Goal: Task Accomplishment & Management: Manage account settings

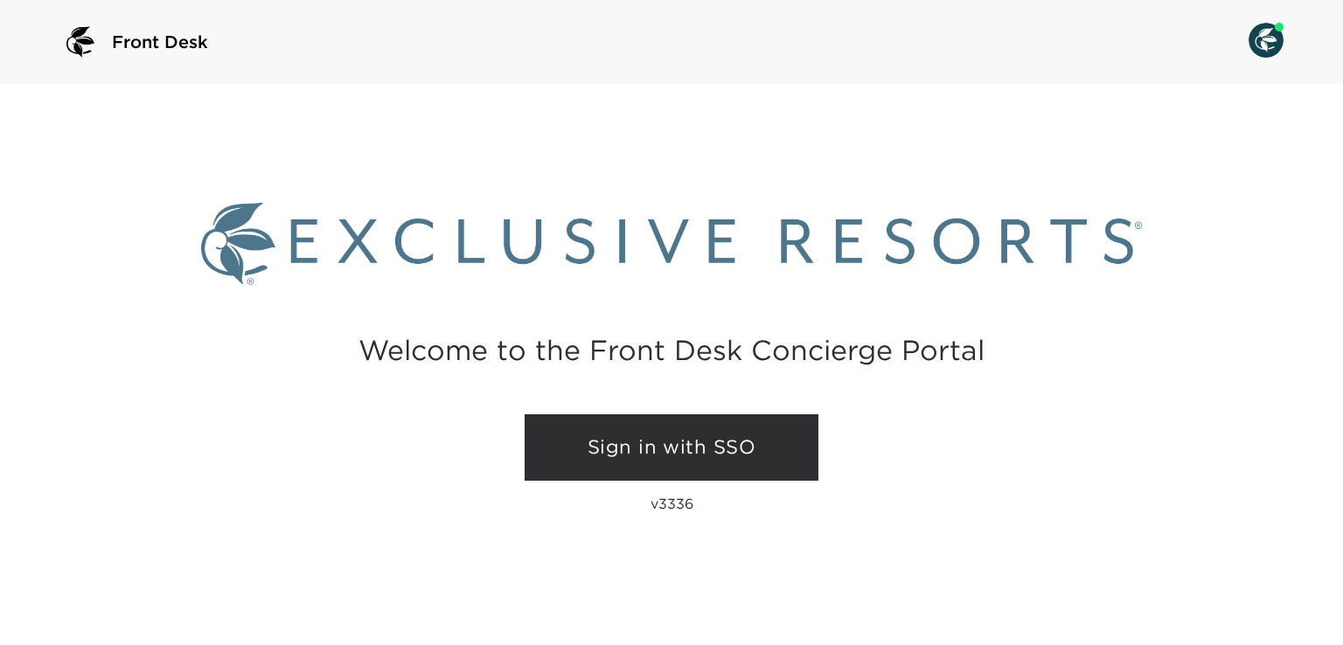
click at [627, 451] on link "Sign in with SSO" at bounding box center [672, 447] width 294 height 66
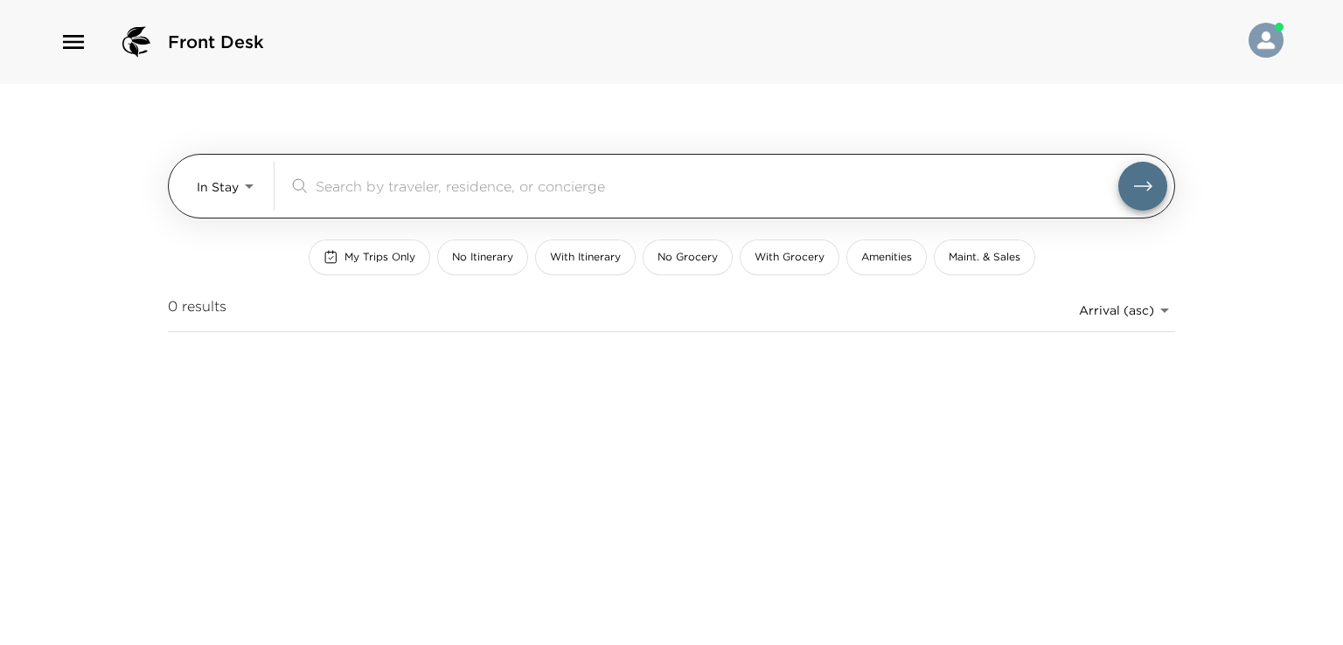
click at [245, 187] on body "Front Desk In Stay In-Stay ​ My Trips Only No Itinerary With Itinerary No Groce…" at bounding box center [671, 322] width 1343 height 645
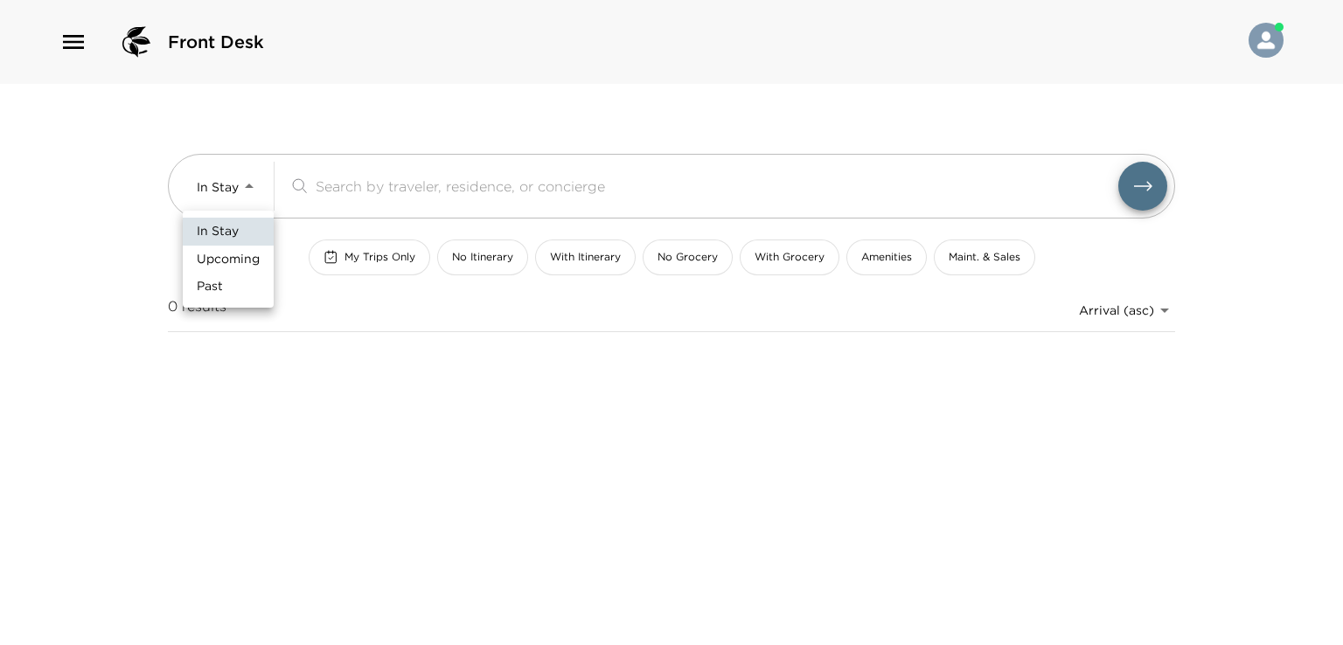
click at [245, 260] on span "Upcoming" at bounding box center [228, 259] width 63 height 17
type input "Upcoming"
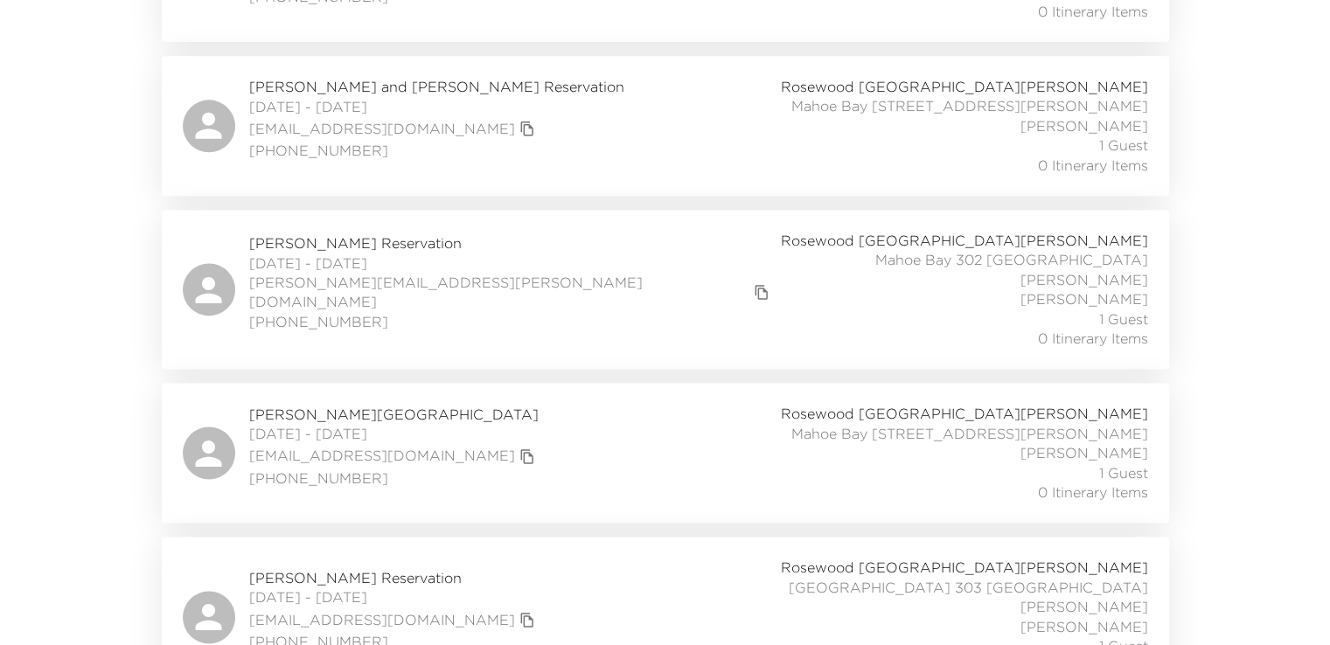
scroll to position [2448, 0]
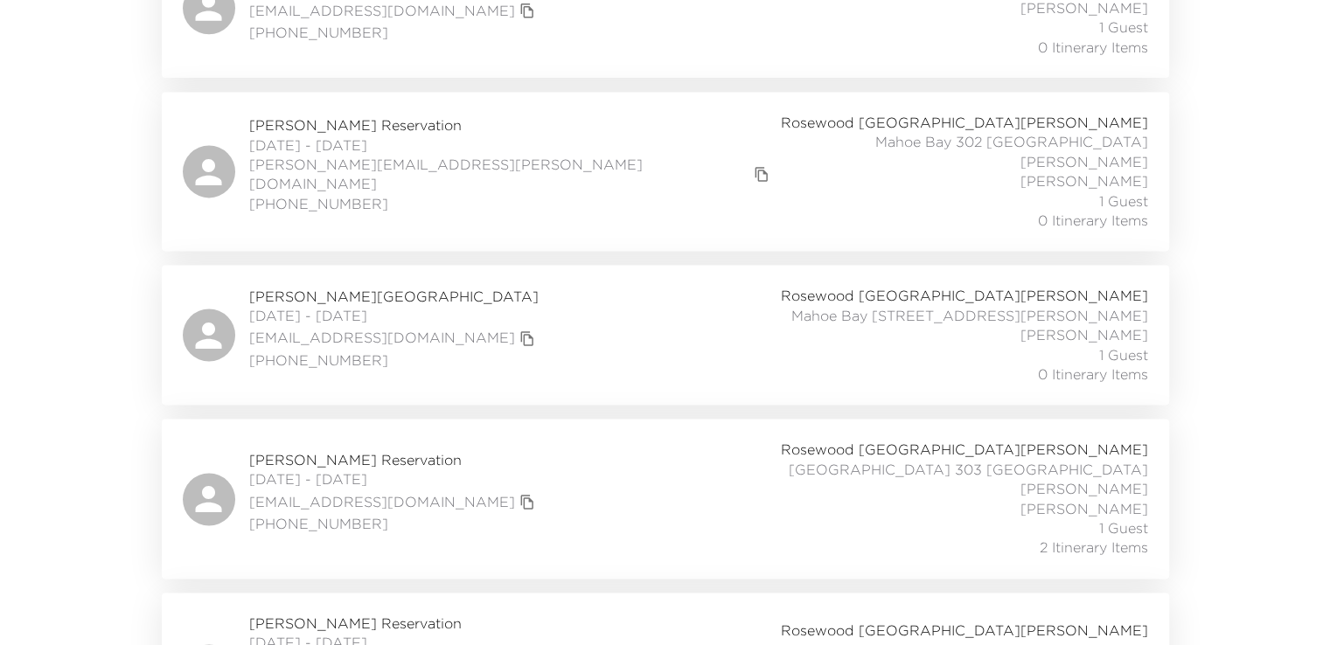
click at [442, 450] on span "[PERSON_NAME] Reservation" at bounding box center [394, 459] width 290 height 19
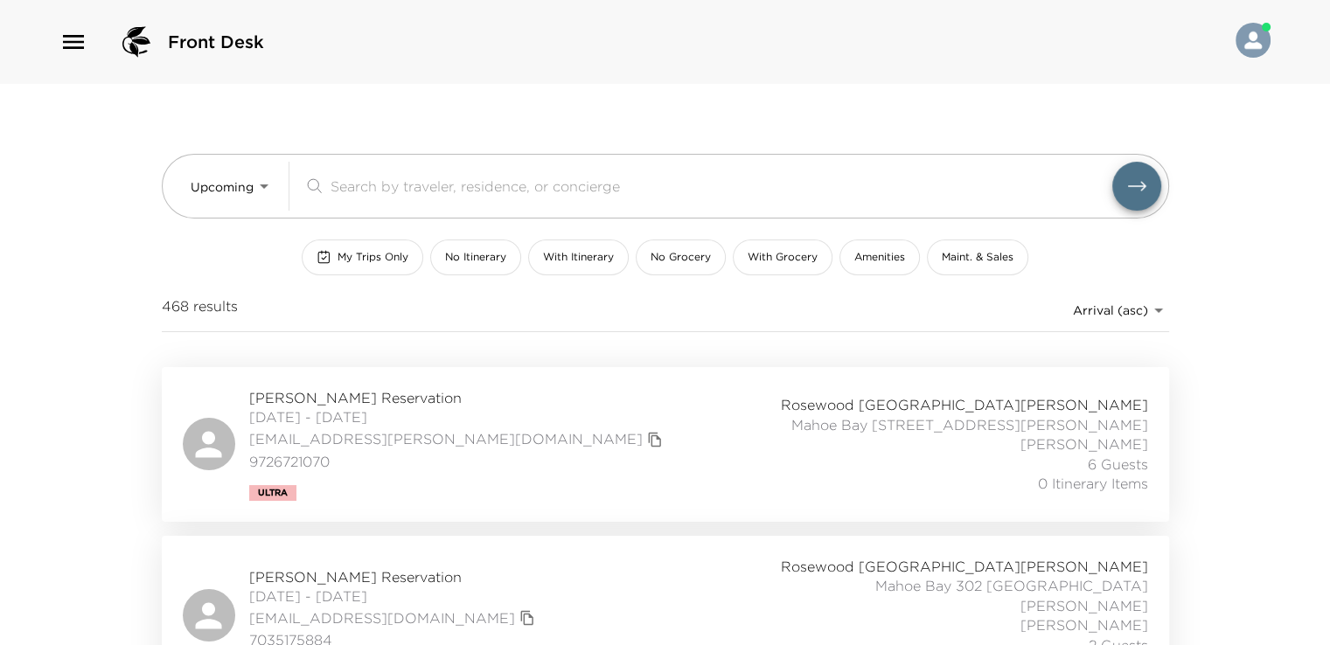
scroll to position [0, 0]
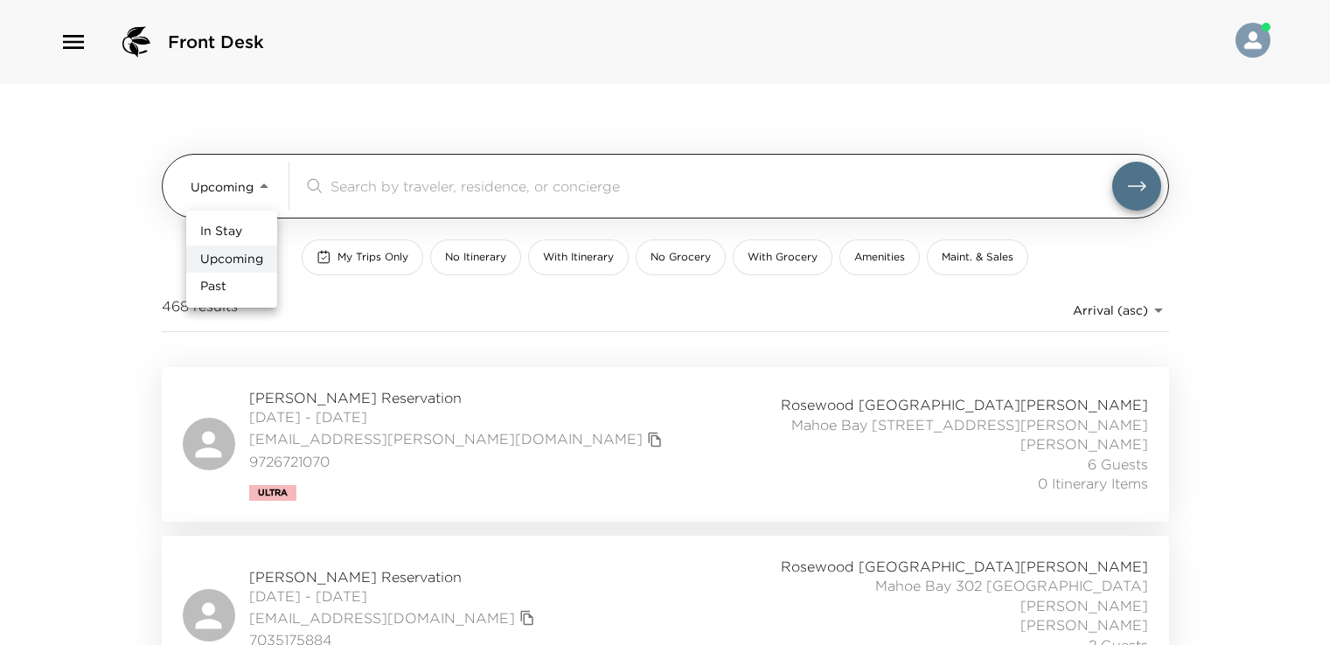
click at [269, 191] on body "Front Desk Upcoming Upcoming ​ My Trips Only No Itinerary With Itinerary No Gro…" at bounding box center [671, 322] width 1343 height 645
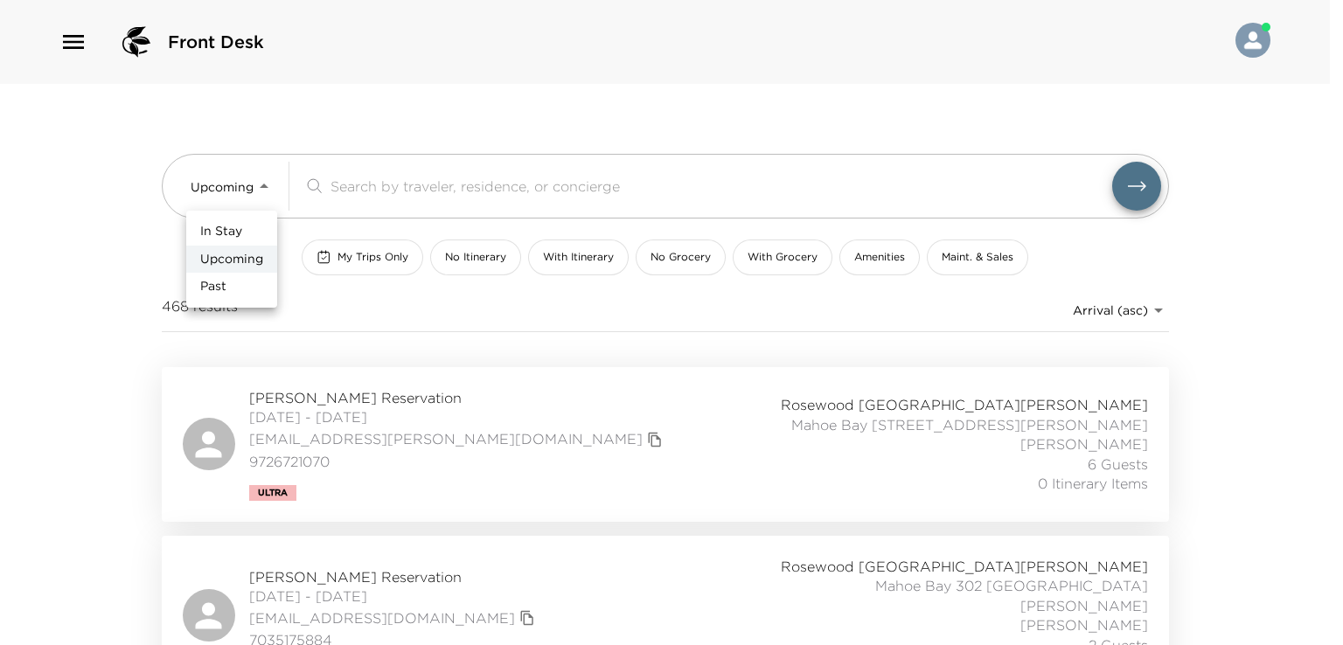
click at [416, 314] on div at bounding box center [671, 322] width 1343 height 645
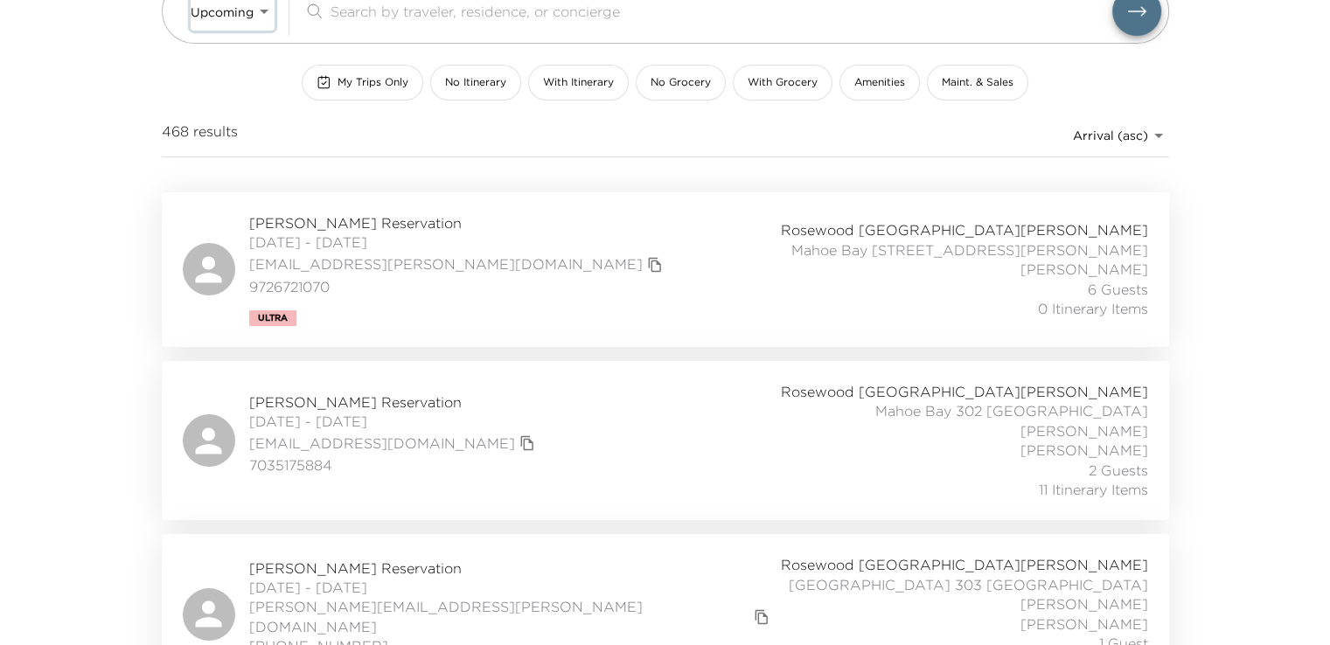
scroll to position [87, 0]
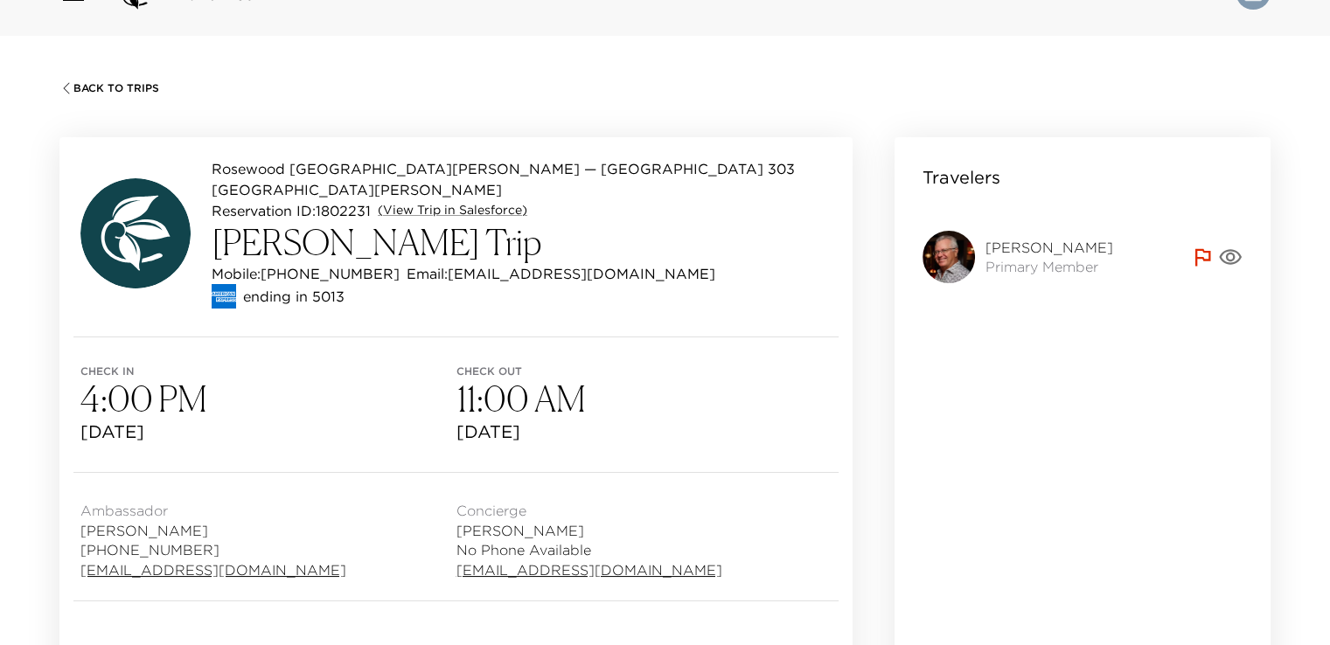
scroll to position [175, 0]
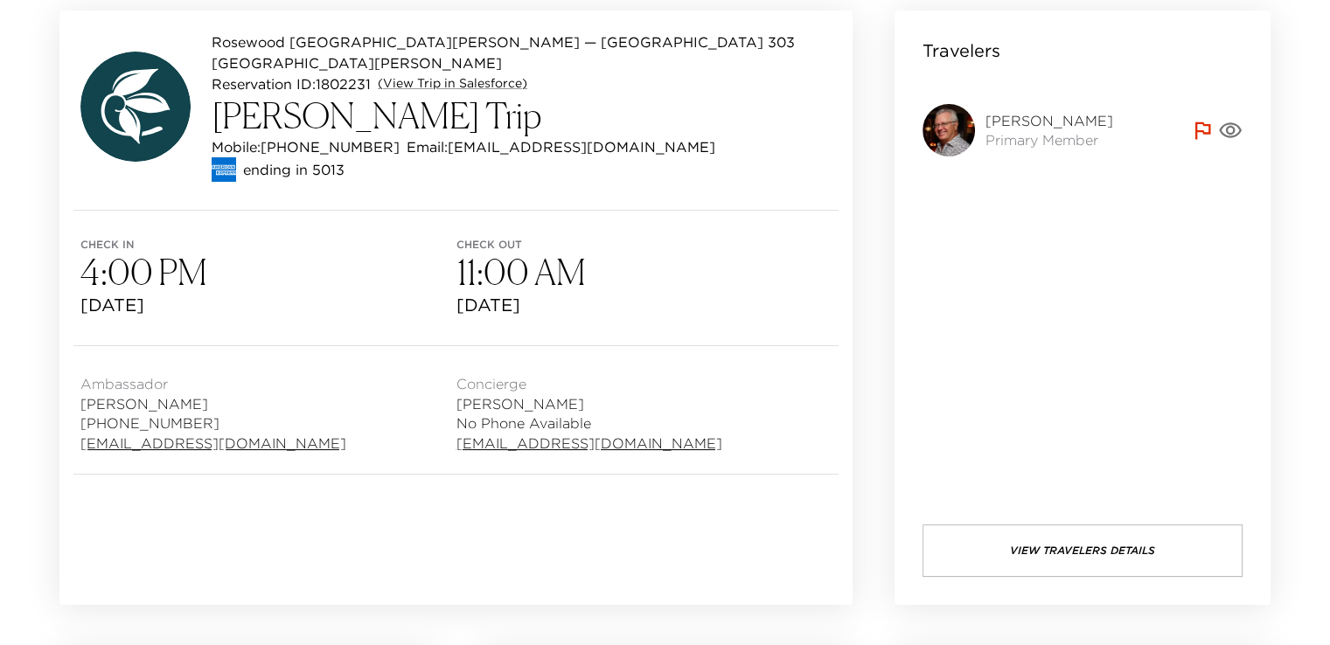
click at [953, 136] on img at bounding box center [948, 130] width 52 height 52
click at [951, 139] on img at bounding box center [948, 130] width 52 height 52
click at [1236, 132] on icon "button" at bounding box center [1230, 130] width 24 height 24
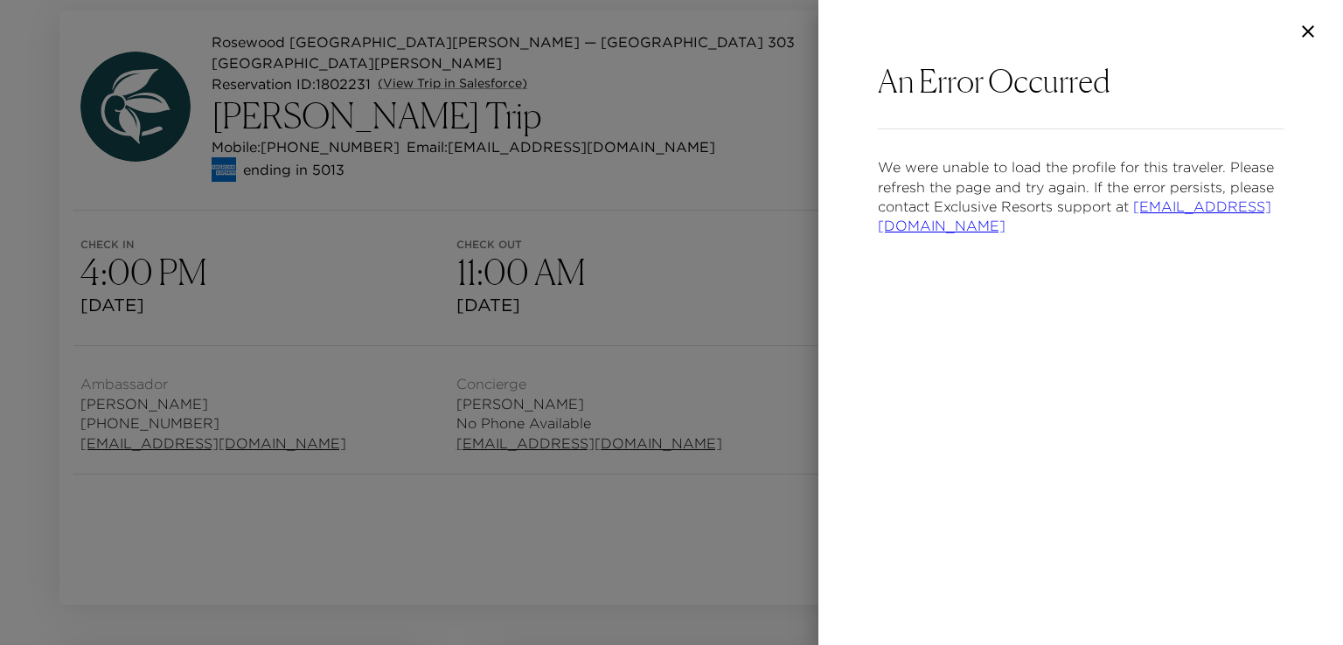
click at [1310, 30] on icon "button" at bounding box center [1308, 31] width 12 height 12
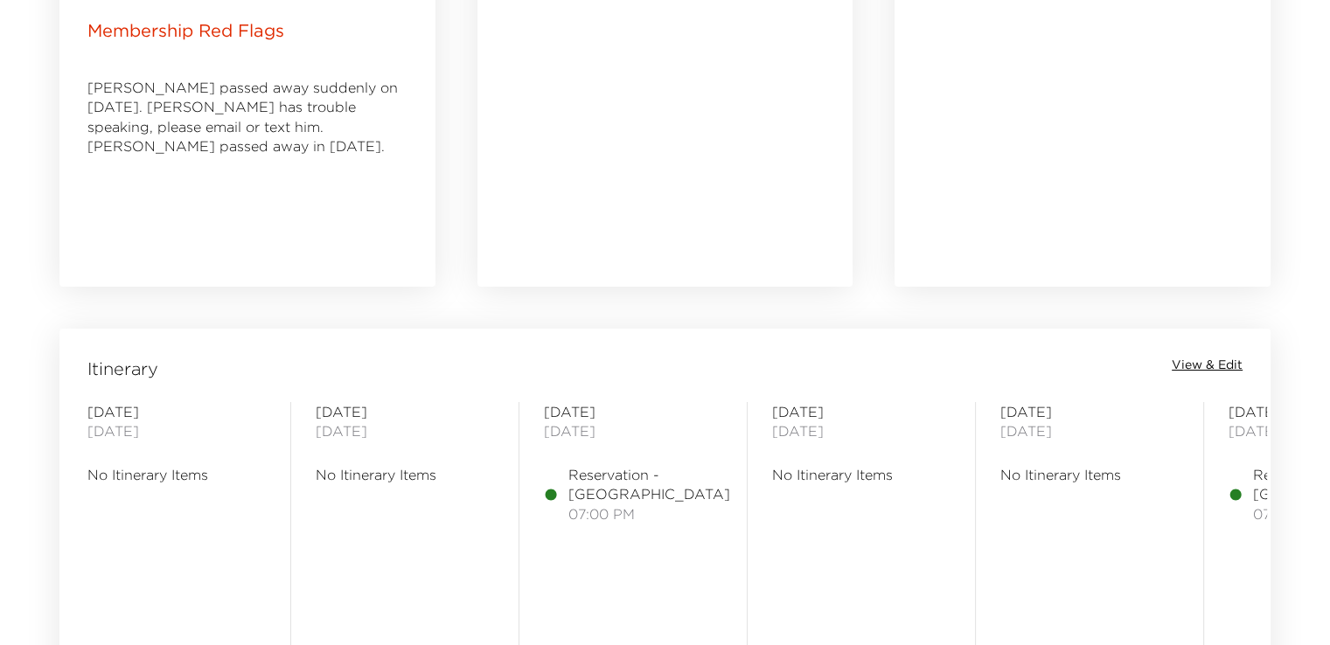
scroll to position [1224, 0]
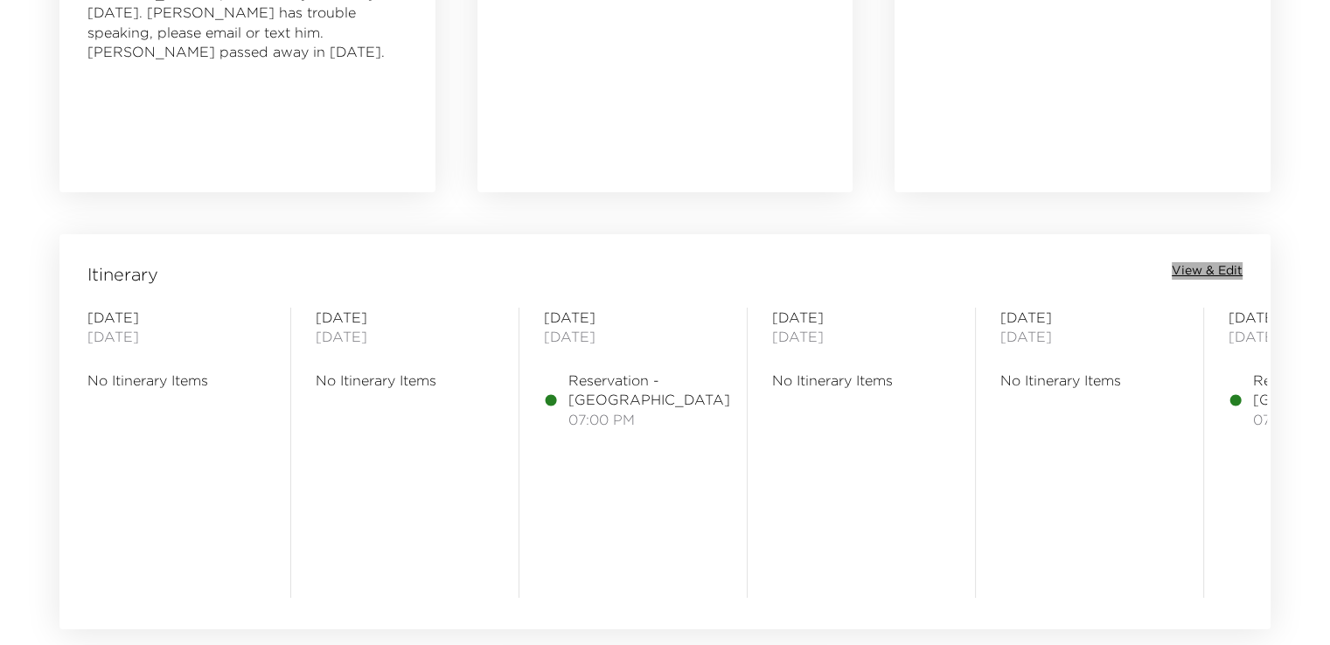
click at [1218, 267] on span "View & Edit" at bounding box center [1207, 270] width 71 height 17
